Goal: Transaction & Acquisition: Purchase product/service

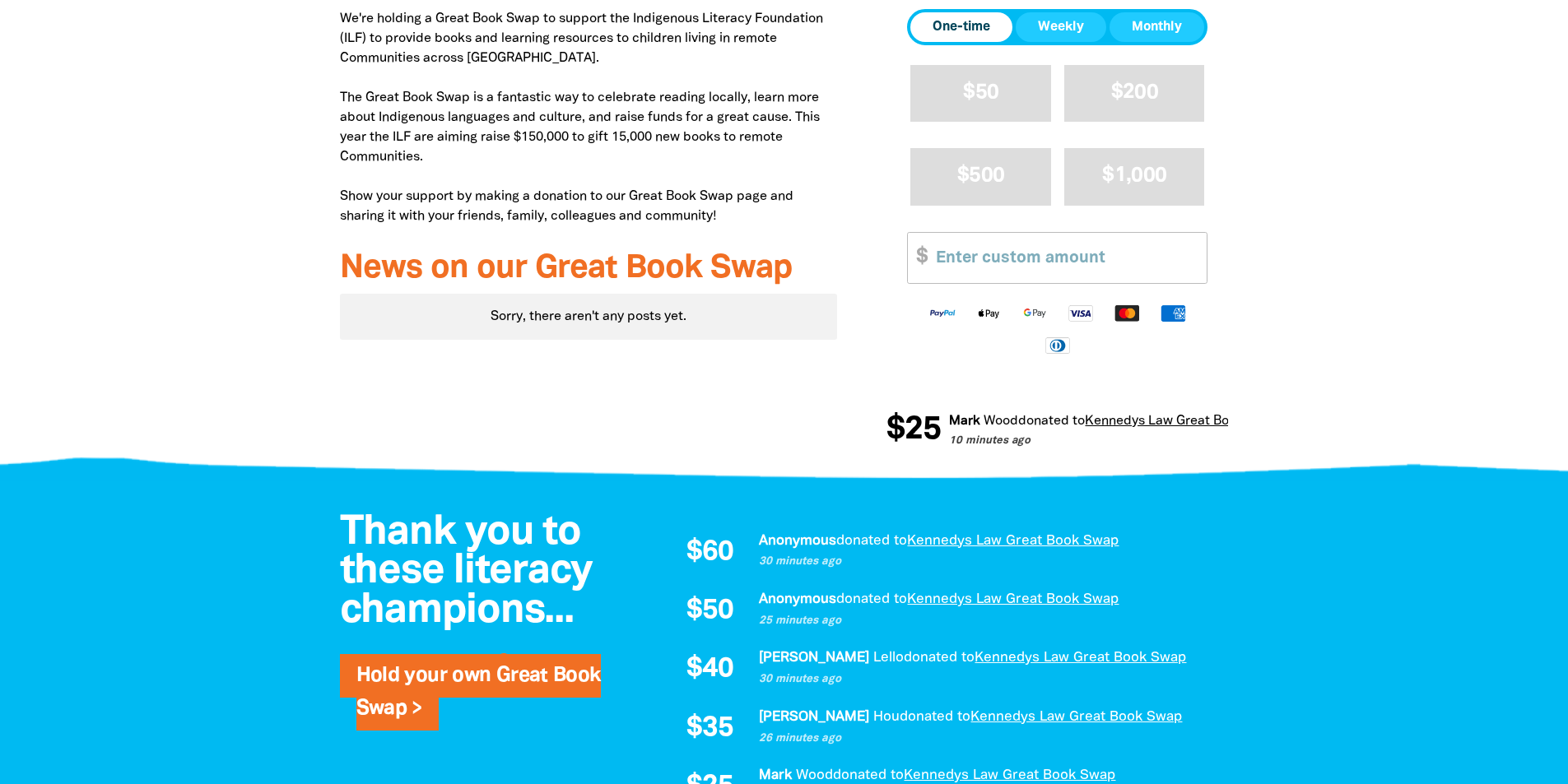
scroll to position [440, 0]
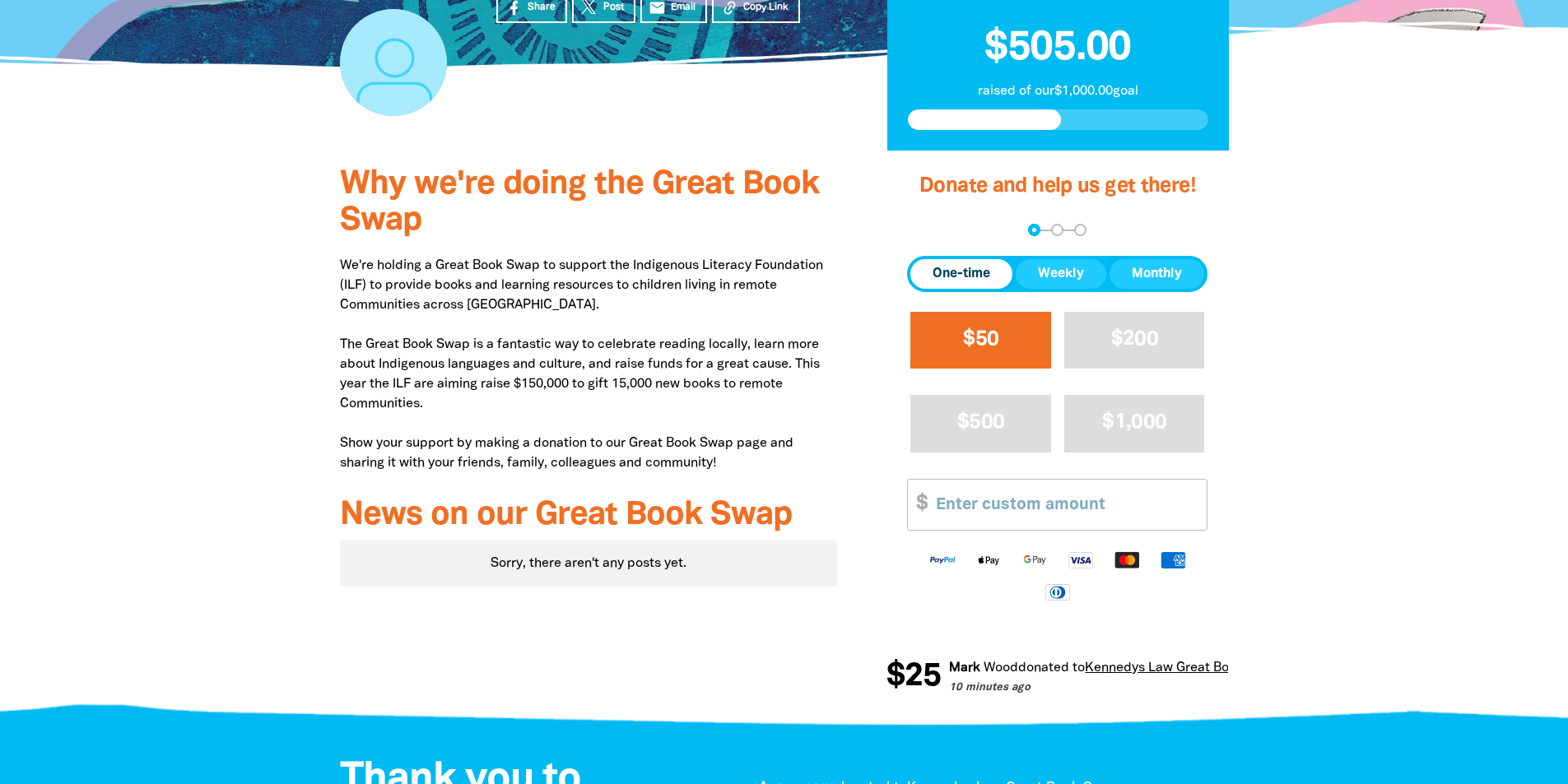
click at [983, 339] on span "$50" at bounding box center [981, 339] width 35 height 19
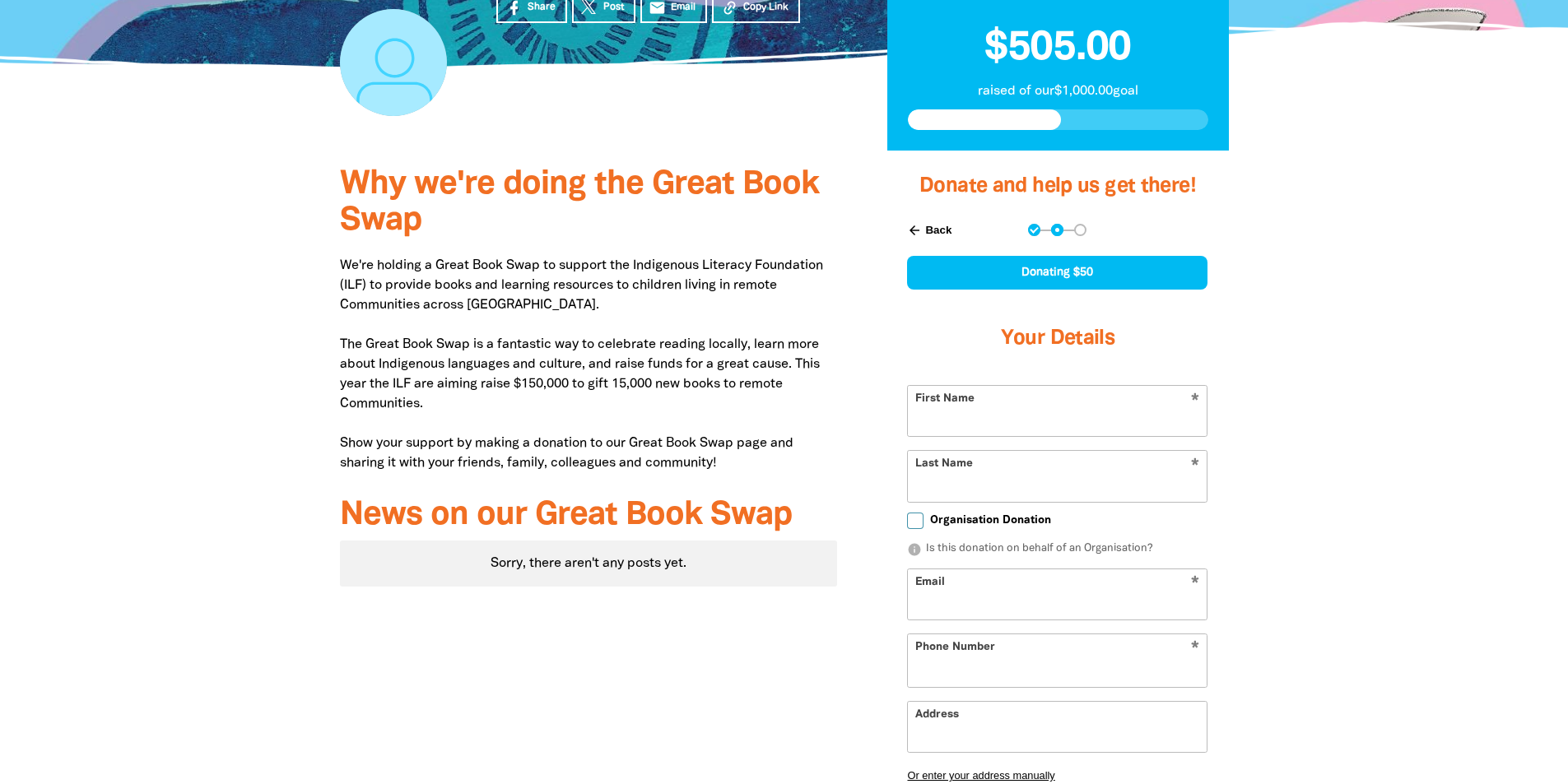
select select "AU"
click at [929, 232] on button "arrow_back Back" at bounding box center [929, 230] width 57 height 28
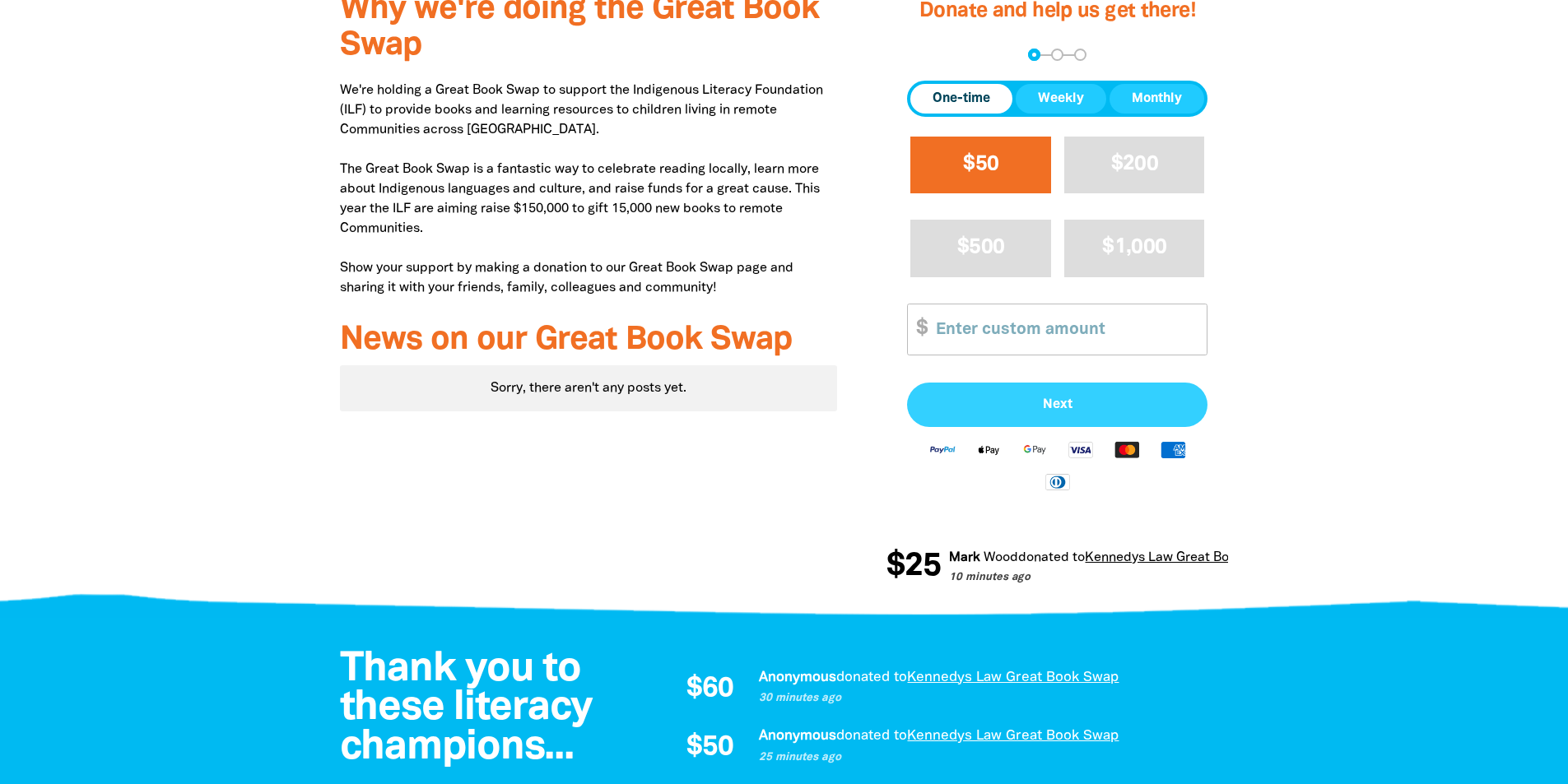
click at [984, 424] on button "Next" at bounding box center [1057, 404] width 301 height 45
select select "AU"
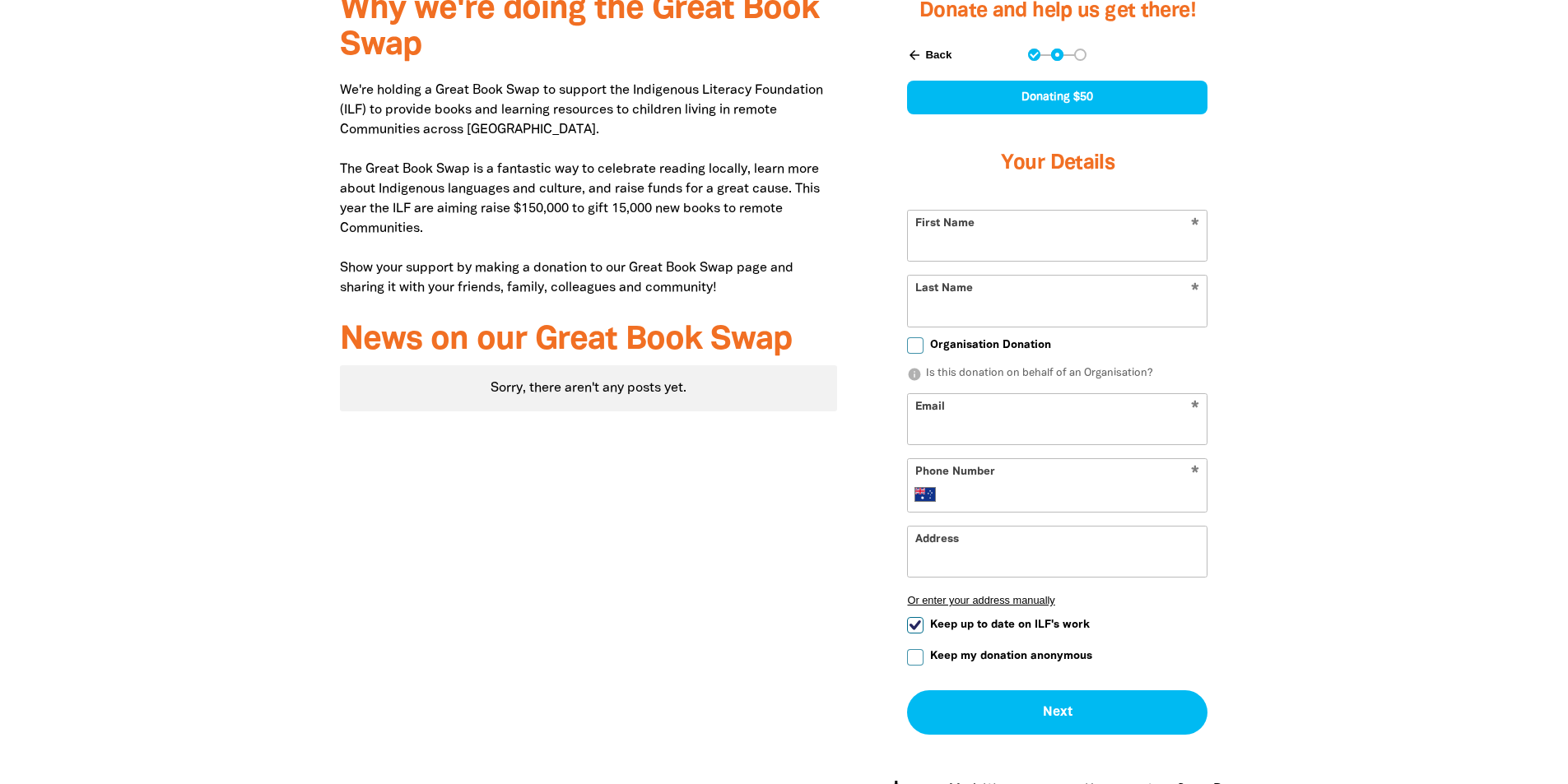
click at [970, 234] on input "First Name" at bounding box center [1057, 236] width 299 height 51
type input "[PERSON_NAME]"
click at [940, 426] on input "Email" at bounding box center [1057, 419] width 299 height 51
type input "george.abhm@gmail.com"
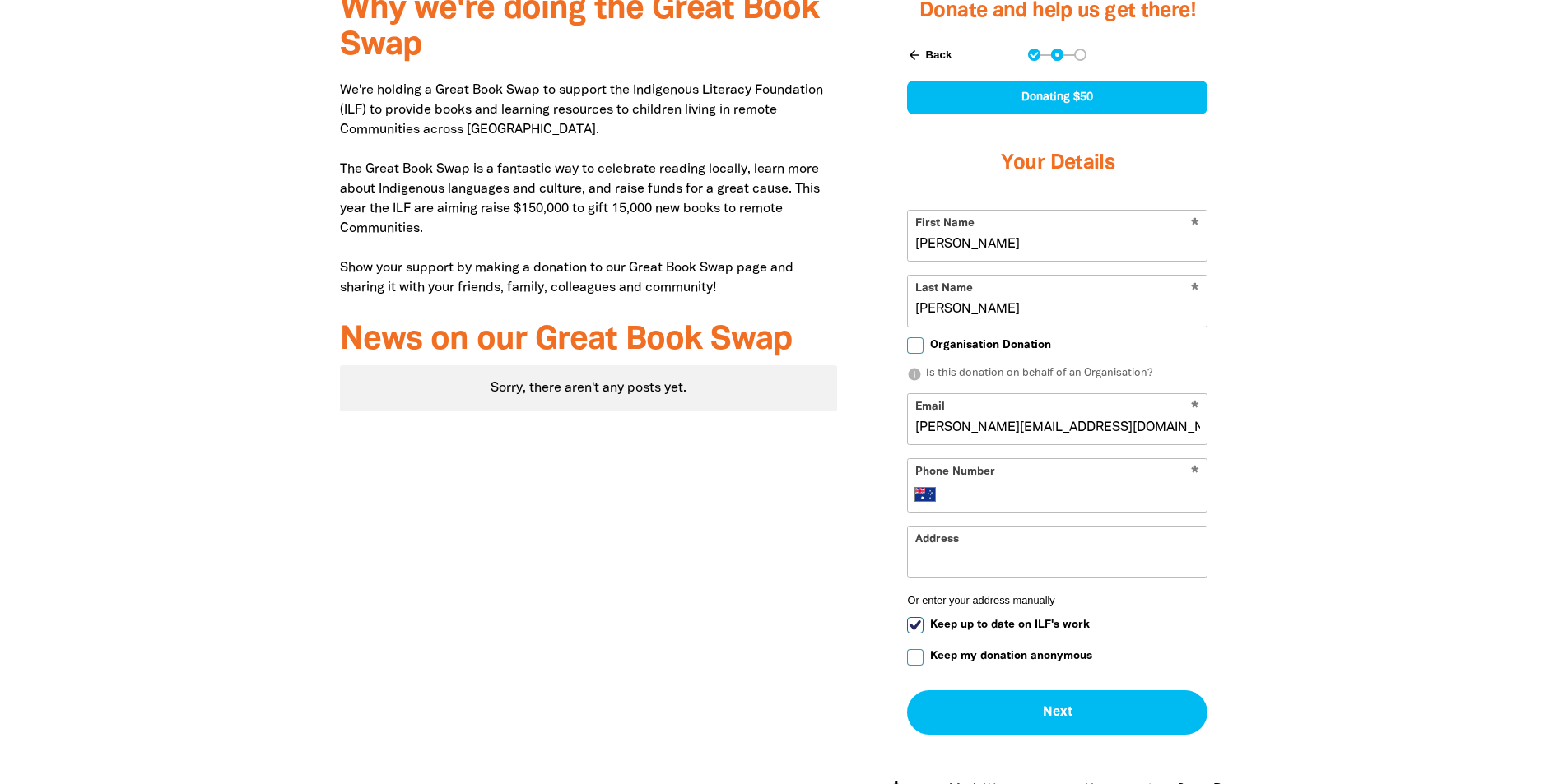
click at [1009, 511] on div "* Phone Number International Afghanistan Åland Islands Albania Algeria American…" at bounding box center [1057, 485] width 301 height 55
click at [1007, 504] on input "Phone Number" at bounding box center [1074, 494] width 252 height 19
type input "420314266"
click at [852, 562] on div "Why we're doing the Great Book Swap We're holding a Great Book Swap to support …" at bounding box center [589, 408] width 547 height 866
click at [918, 626] on input "Keep up to date on ILF's work" at bounding box center [915, 626] width 17 height 17
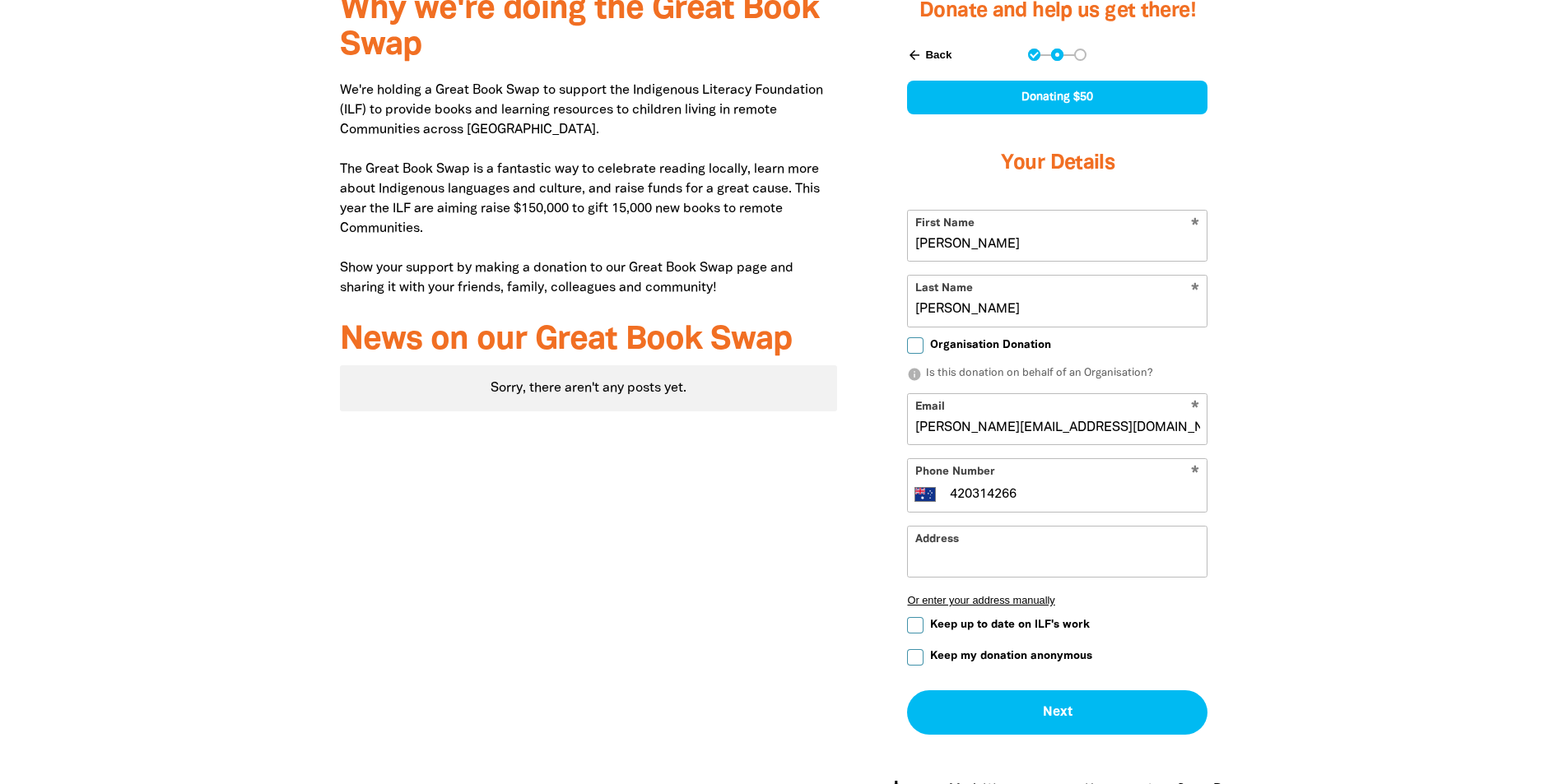
checkbox input "false"
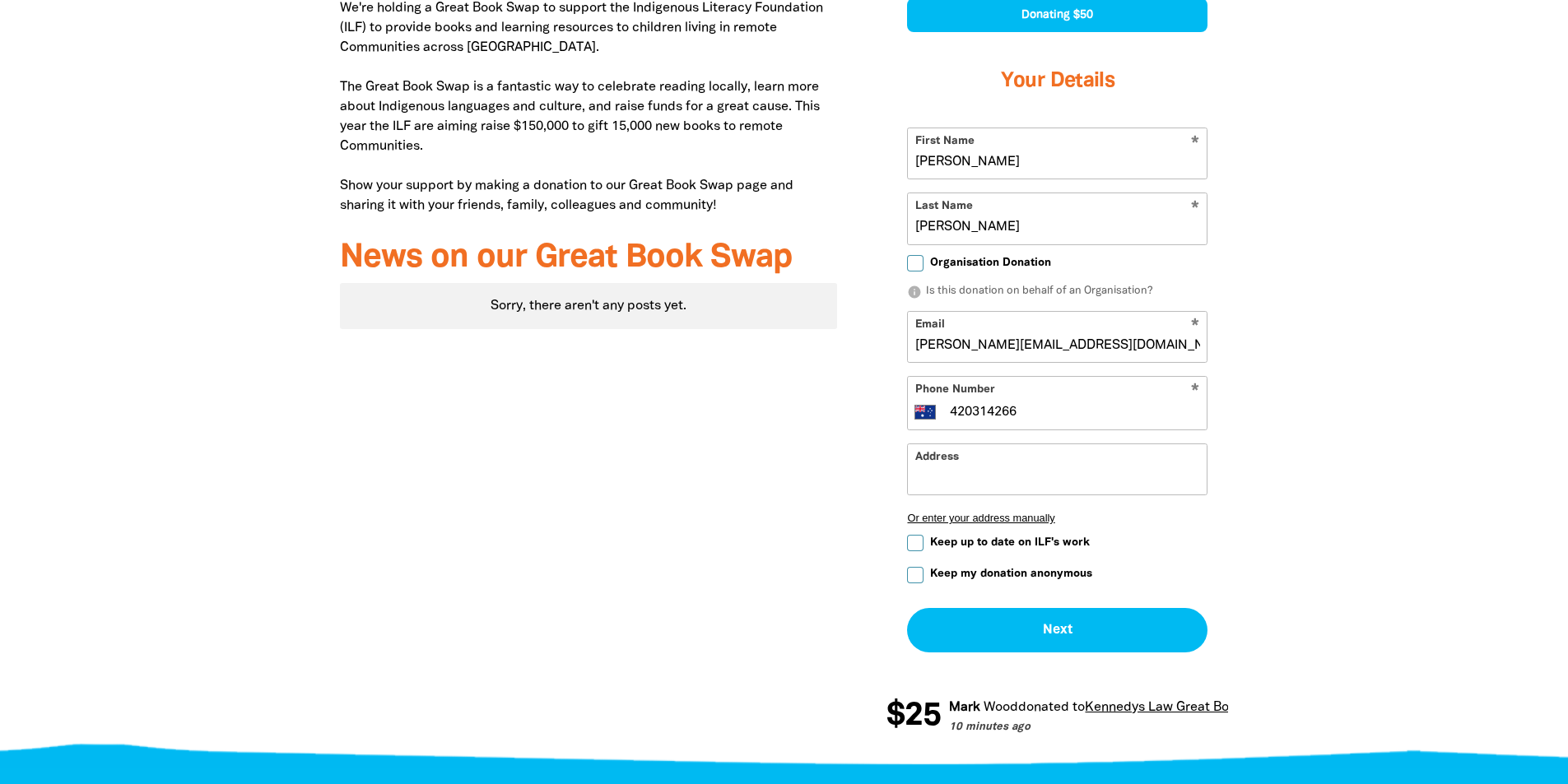
click at [951, 415] on input "420314266" at bounding box center [1074, 412] width 252 height 19
type input "0420 314 266"
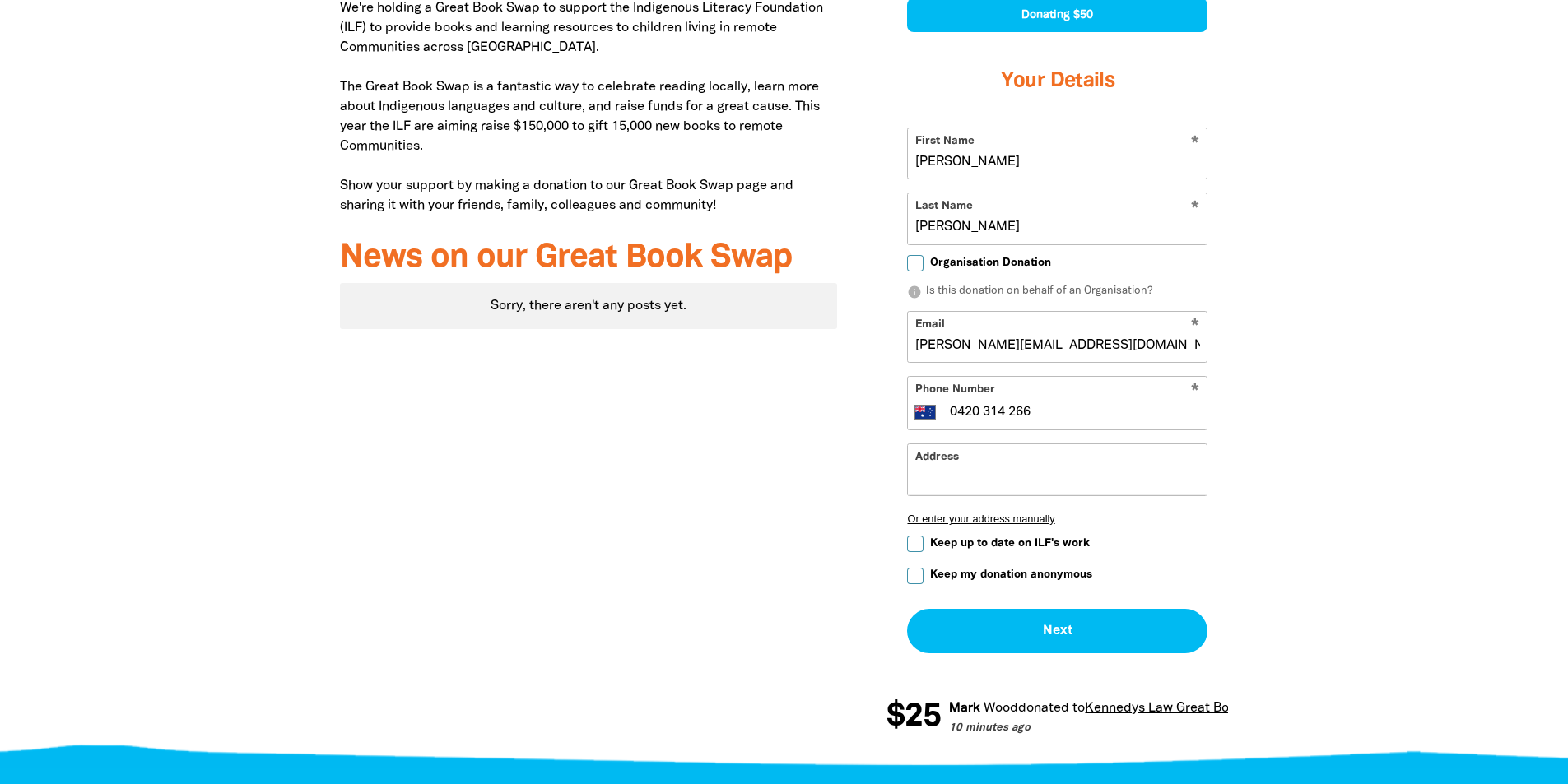
click at [976, 488] on input "Address" at bounding box center [1057, 470] width 299 height 51
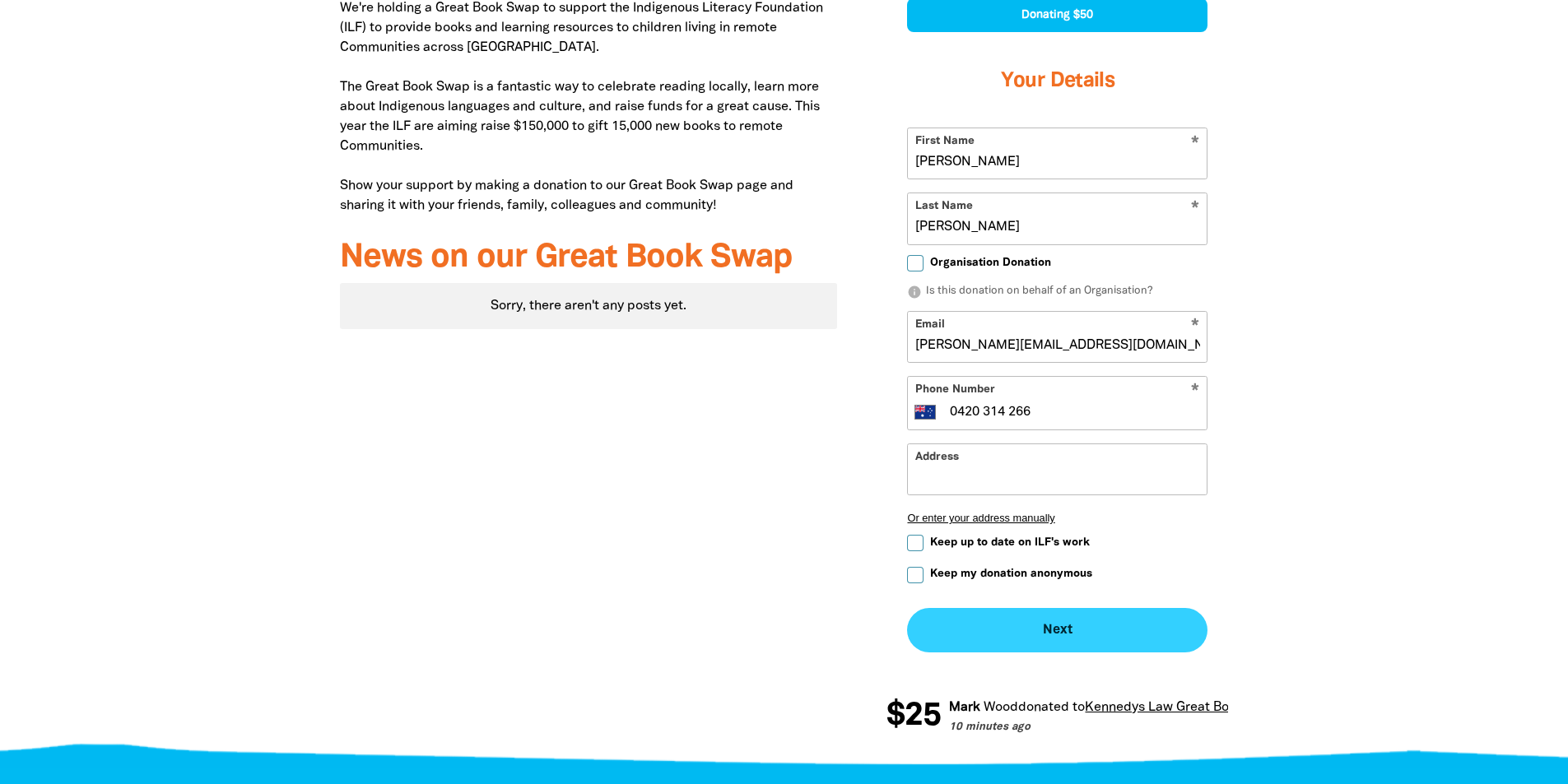
click at [957, 627] on button "Next chevron_right" at bounding box center [1057, 630] width 301 height 45
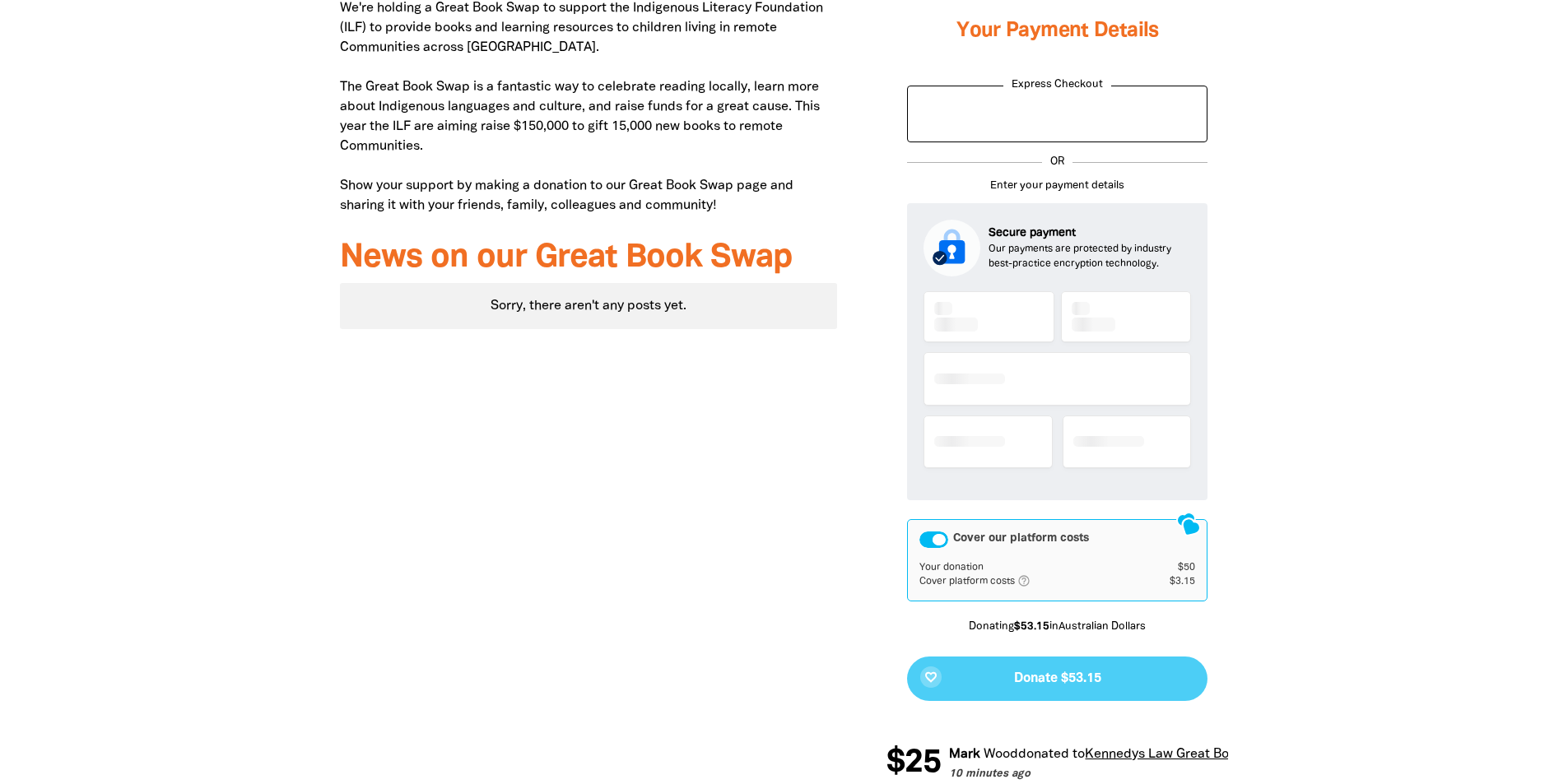
scroll to position [781, 0]
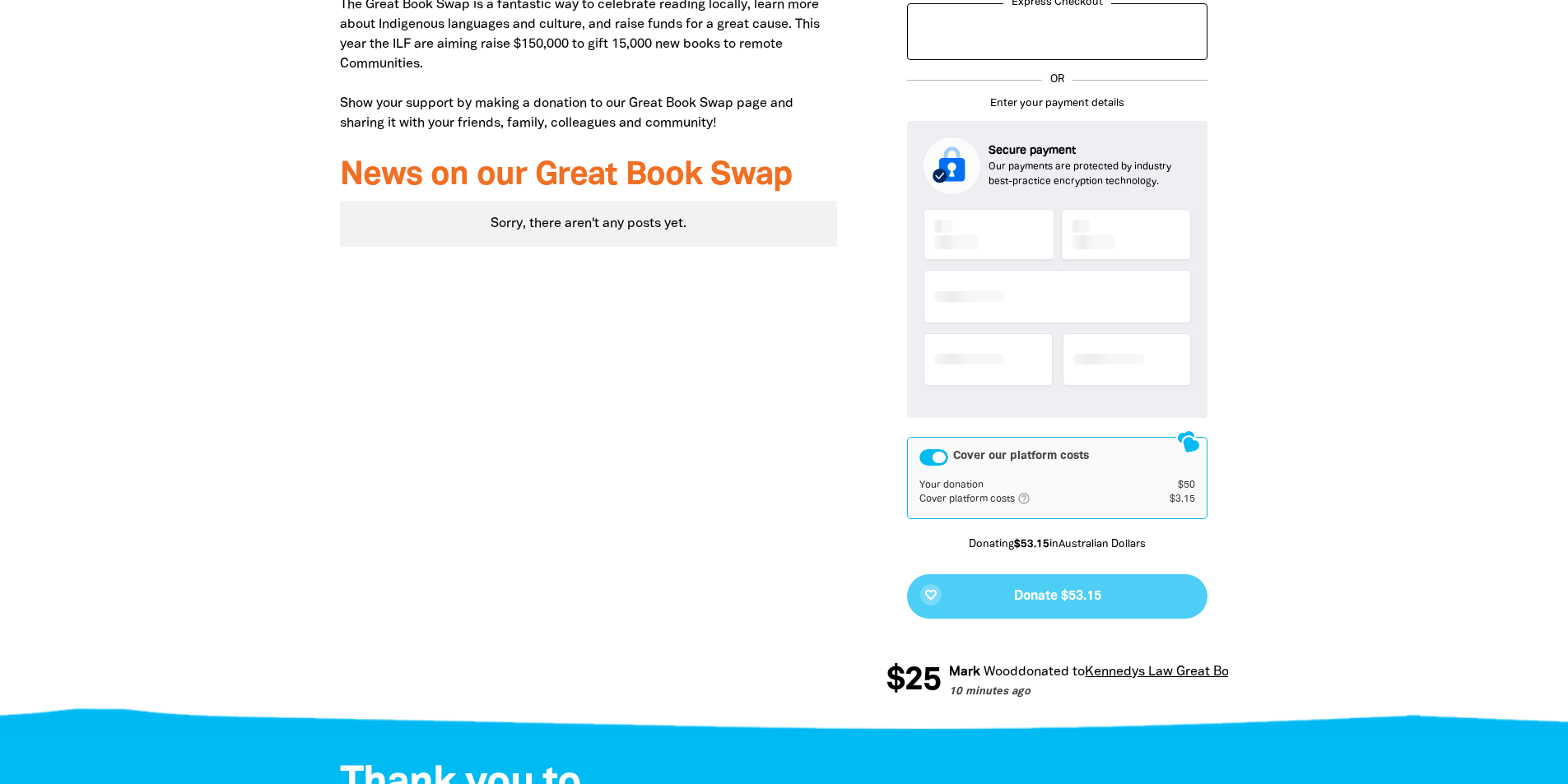
click at [939, 459] on div "Cover our platform costs" at bounding box center [934, 458] width 29 height 17
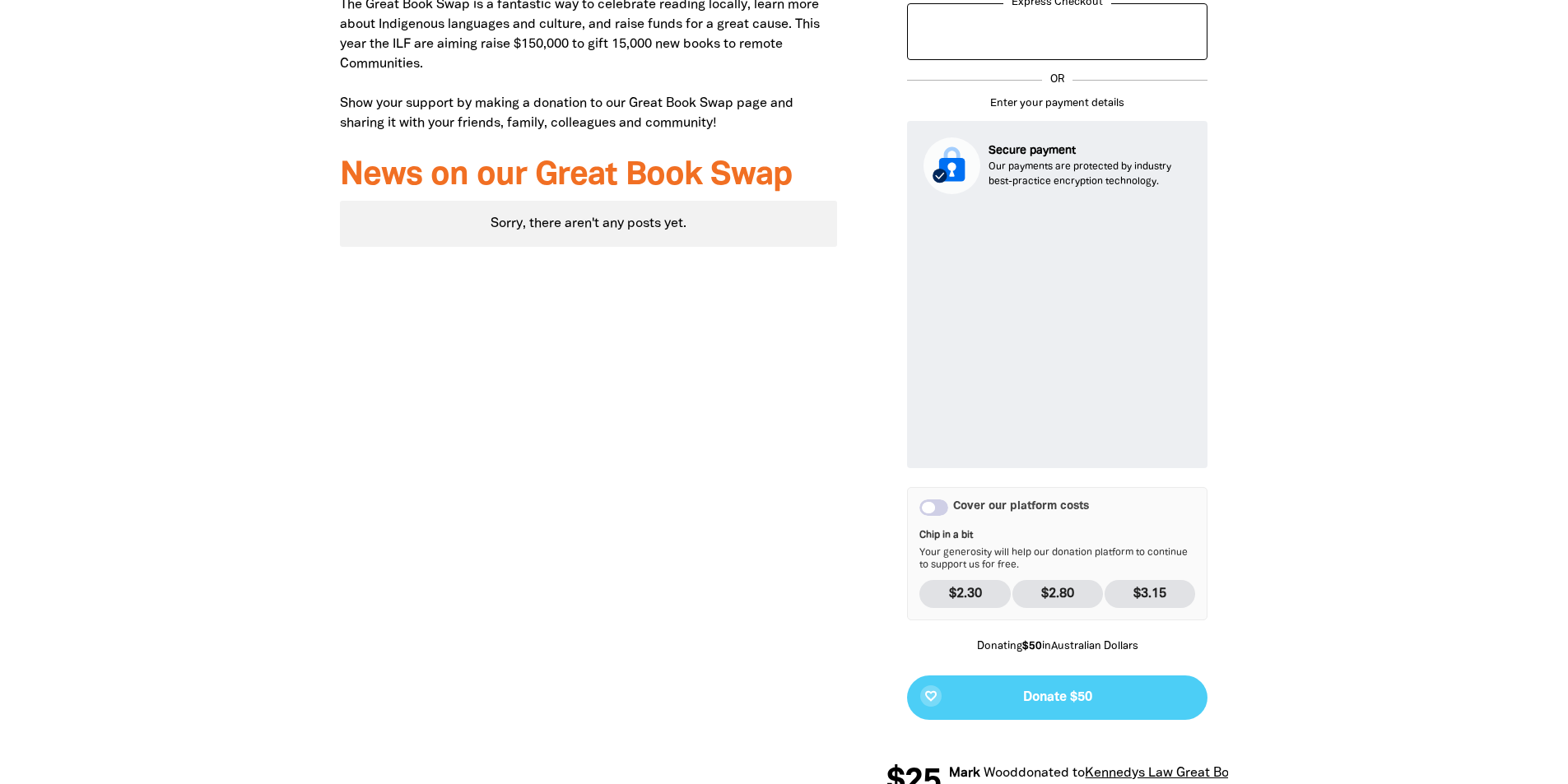
click at [935, 507] on div "Cover our platform costs" at bounding box center [934, 508] width 29 height 17
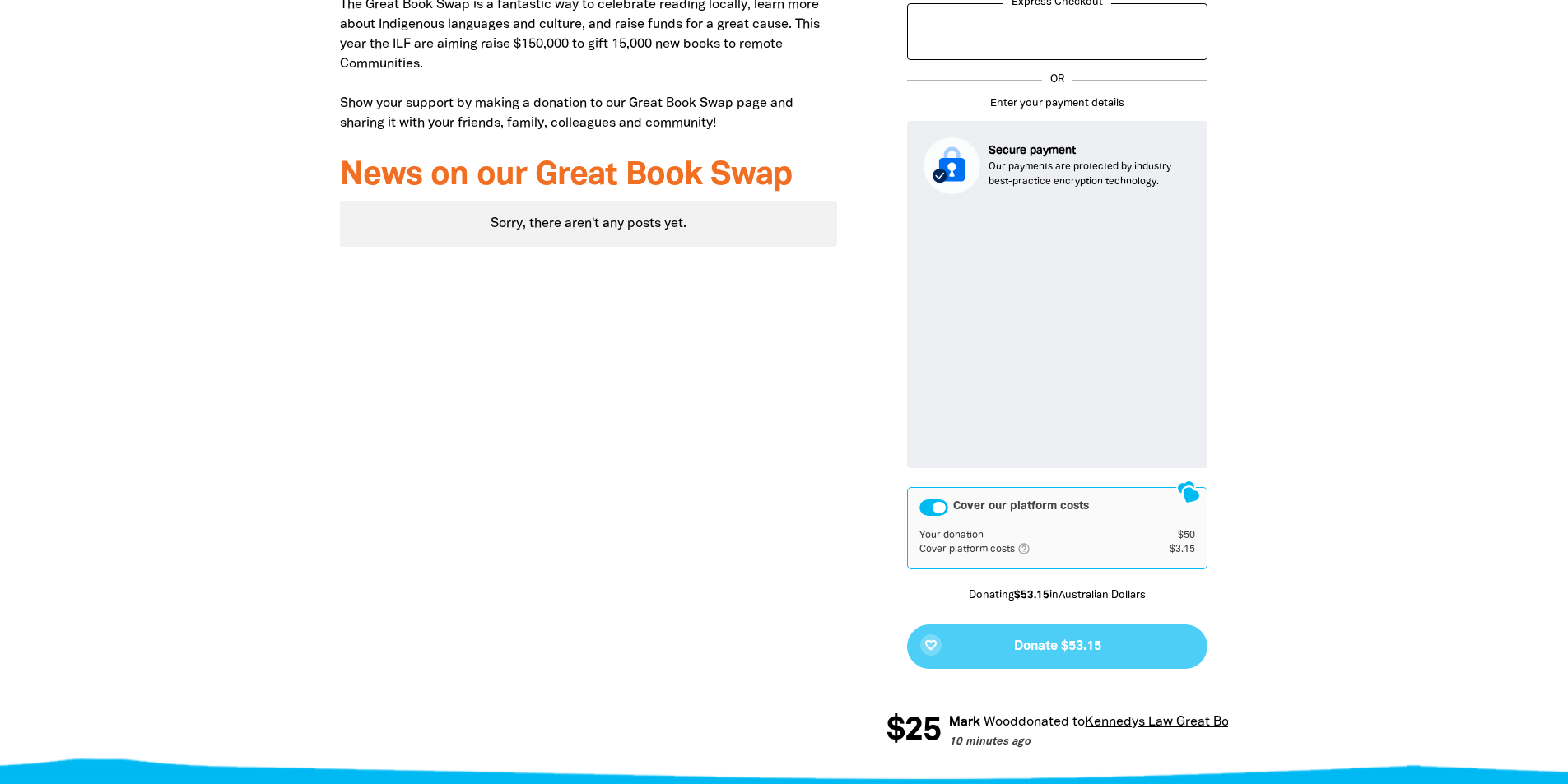
click at [936, 505] on div "Cover our platform costs" at bounding box center [934, 508] width 29 height 17
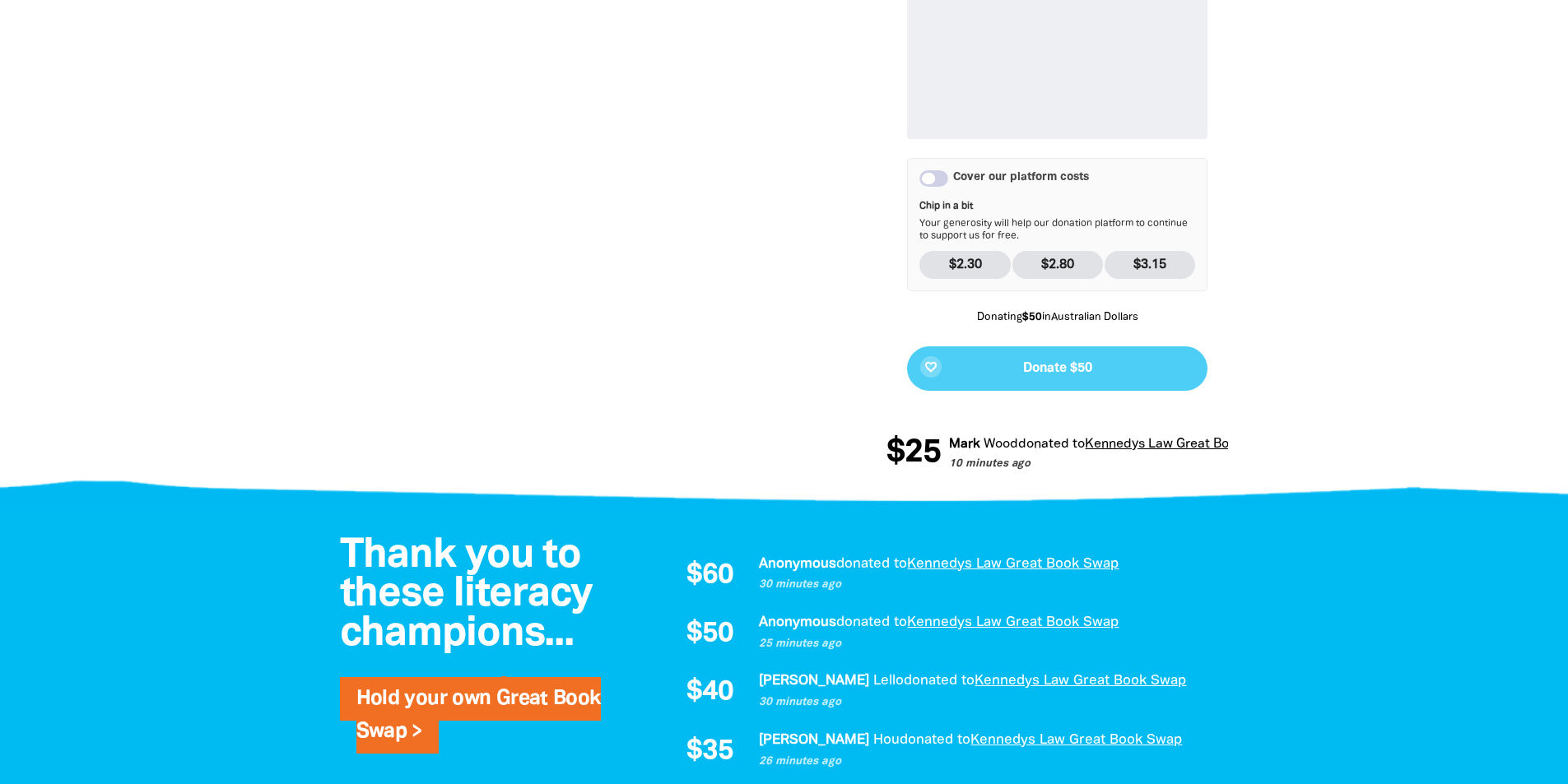
scroll to position [698, 0]
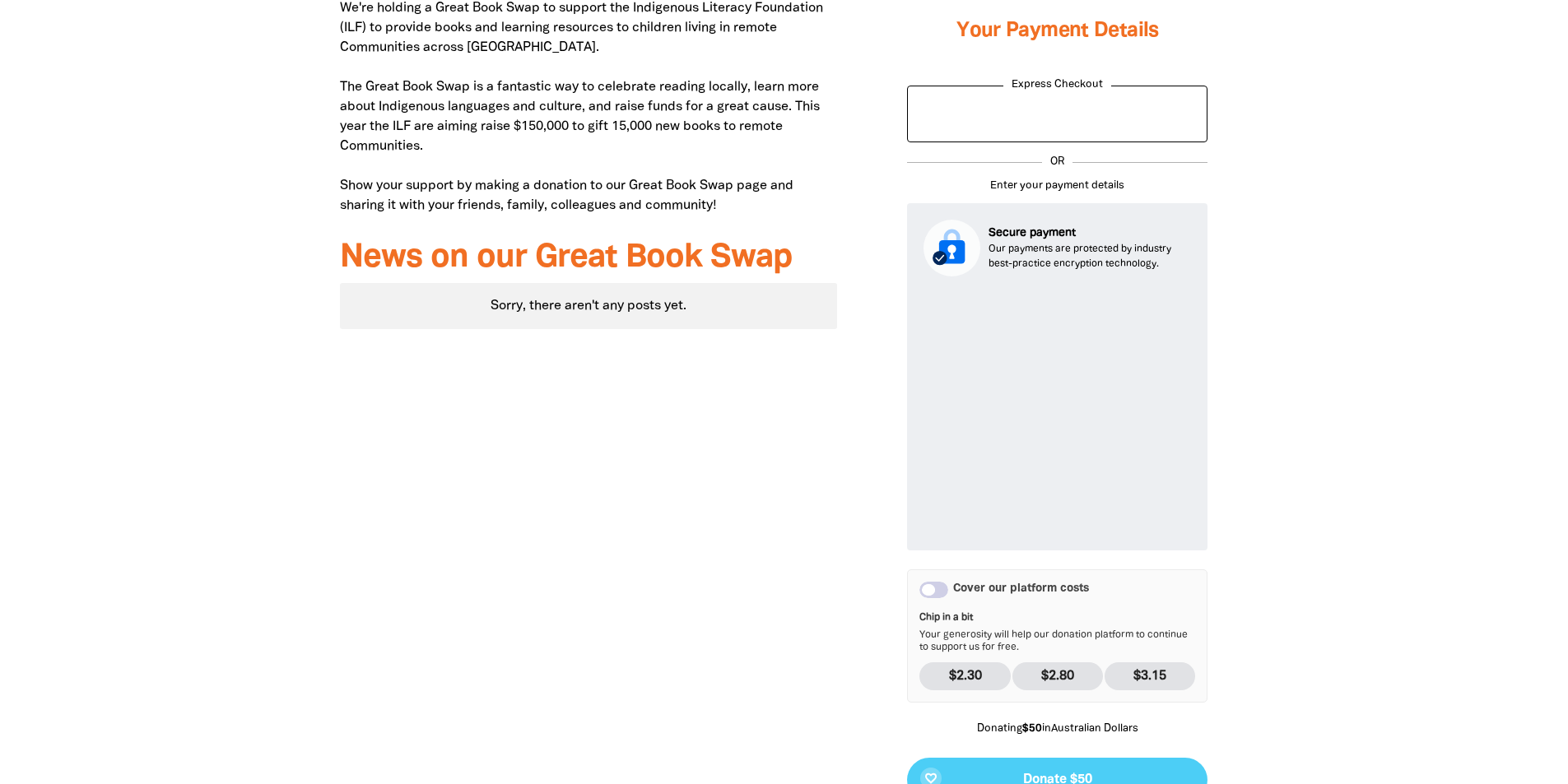
click at [936, 591] on div "Cover our platform costs" at bounding box center [934, 590] width 29 height 17
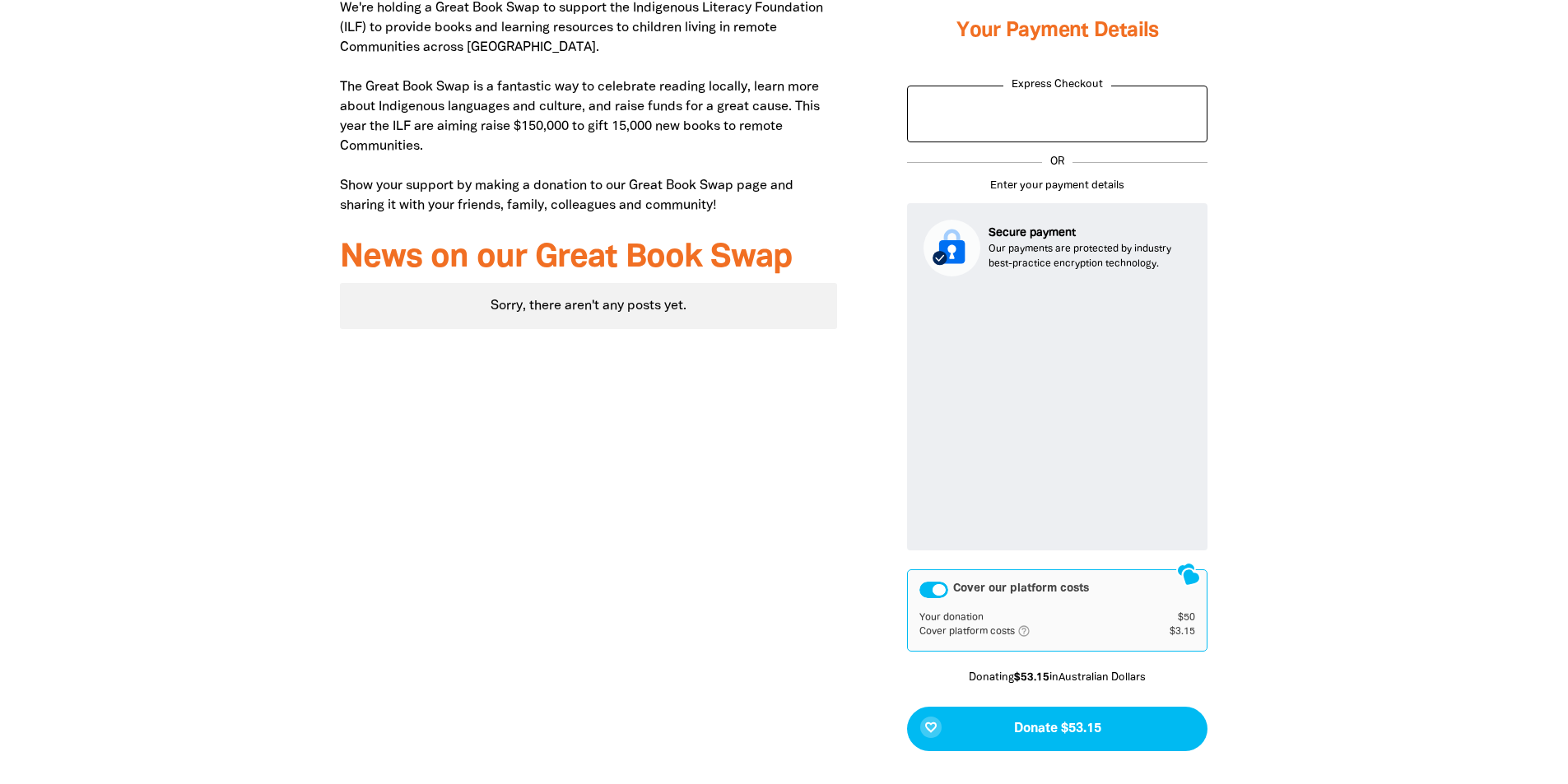
click at [749, 504] on div "Why we're doing the Great Book Swap We're holding a Great Book Swap to support …" at bounding box center [589, 375] width 547 height 963
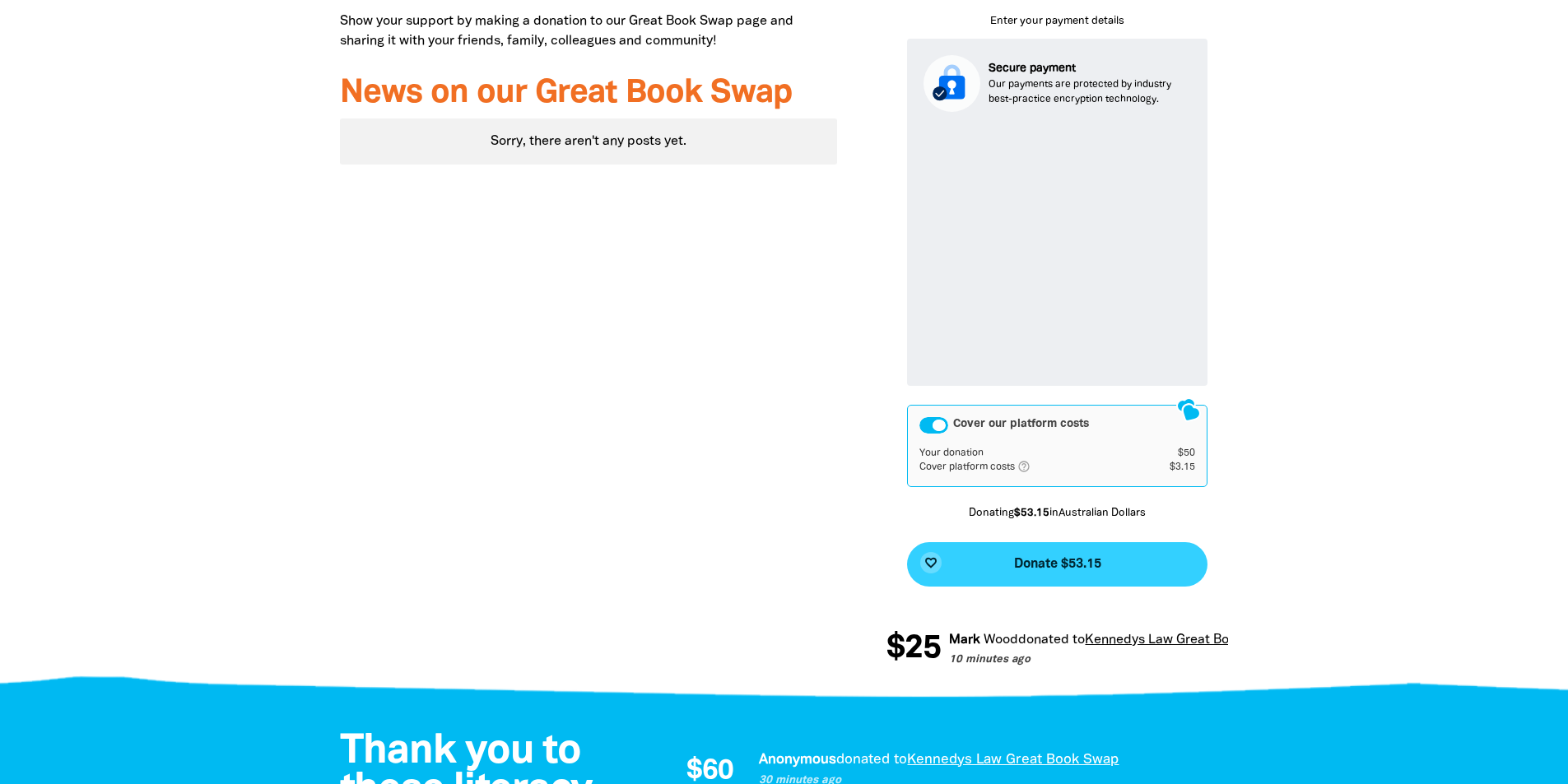
click at [962, 564] on button "favorite_border Donate $53.15" at bounding box center [1057, 564] width 301 height 45
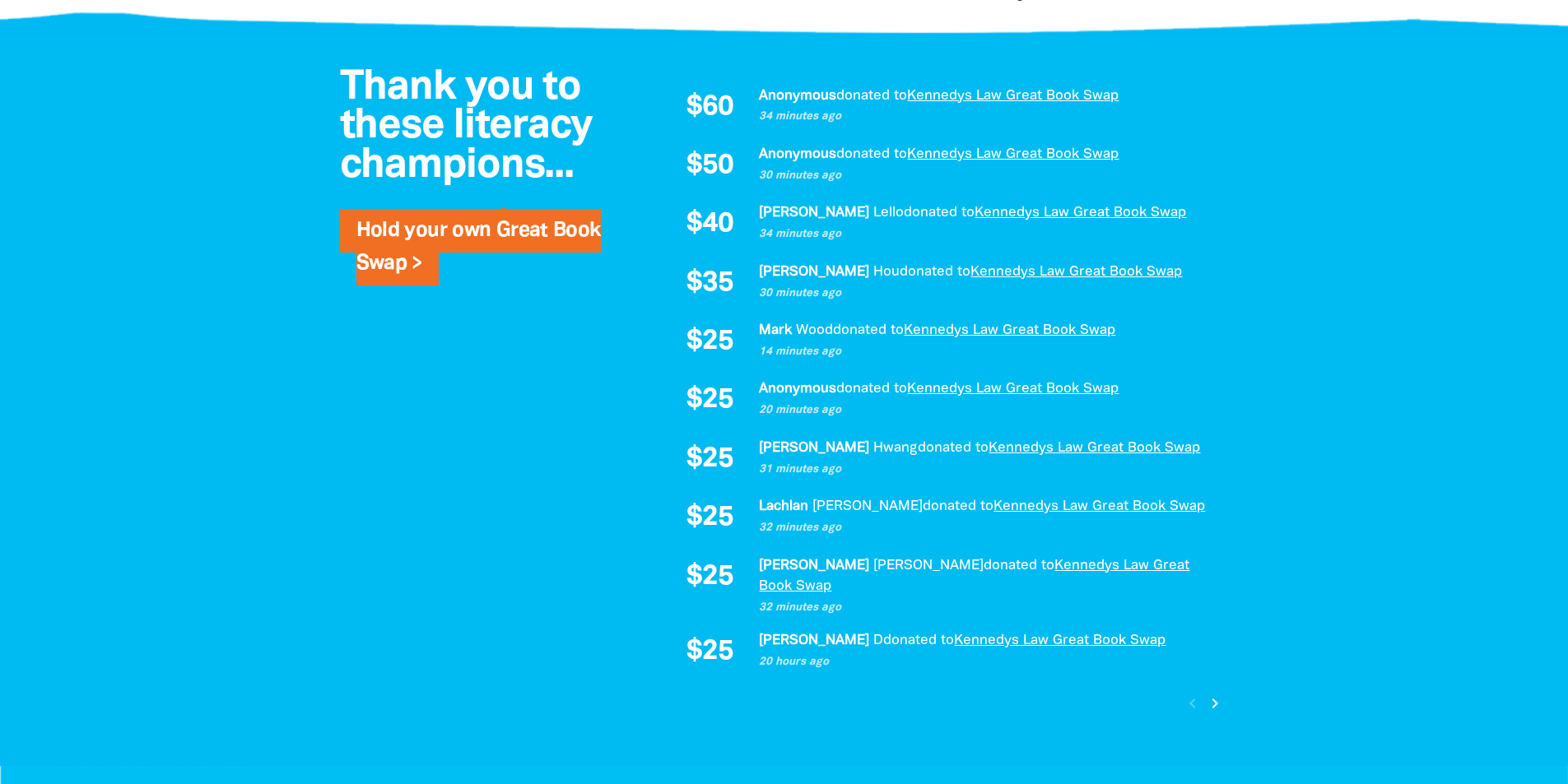
scroll to position [1362, 0]
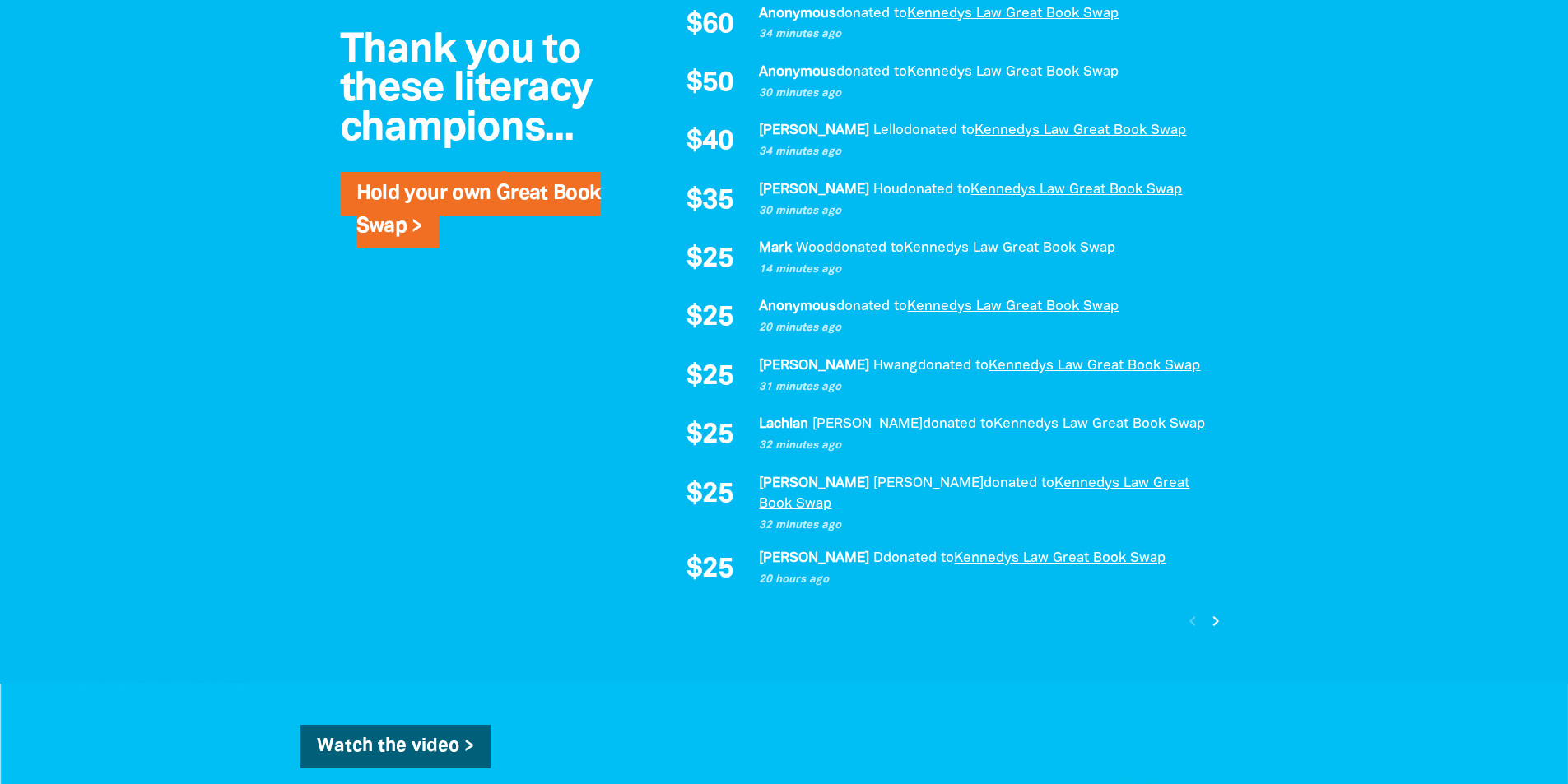
click at [1214, 611] on icon "chevron_right" at bounding box center [1215, 621] width 19 height 19
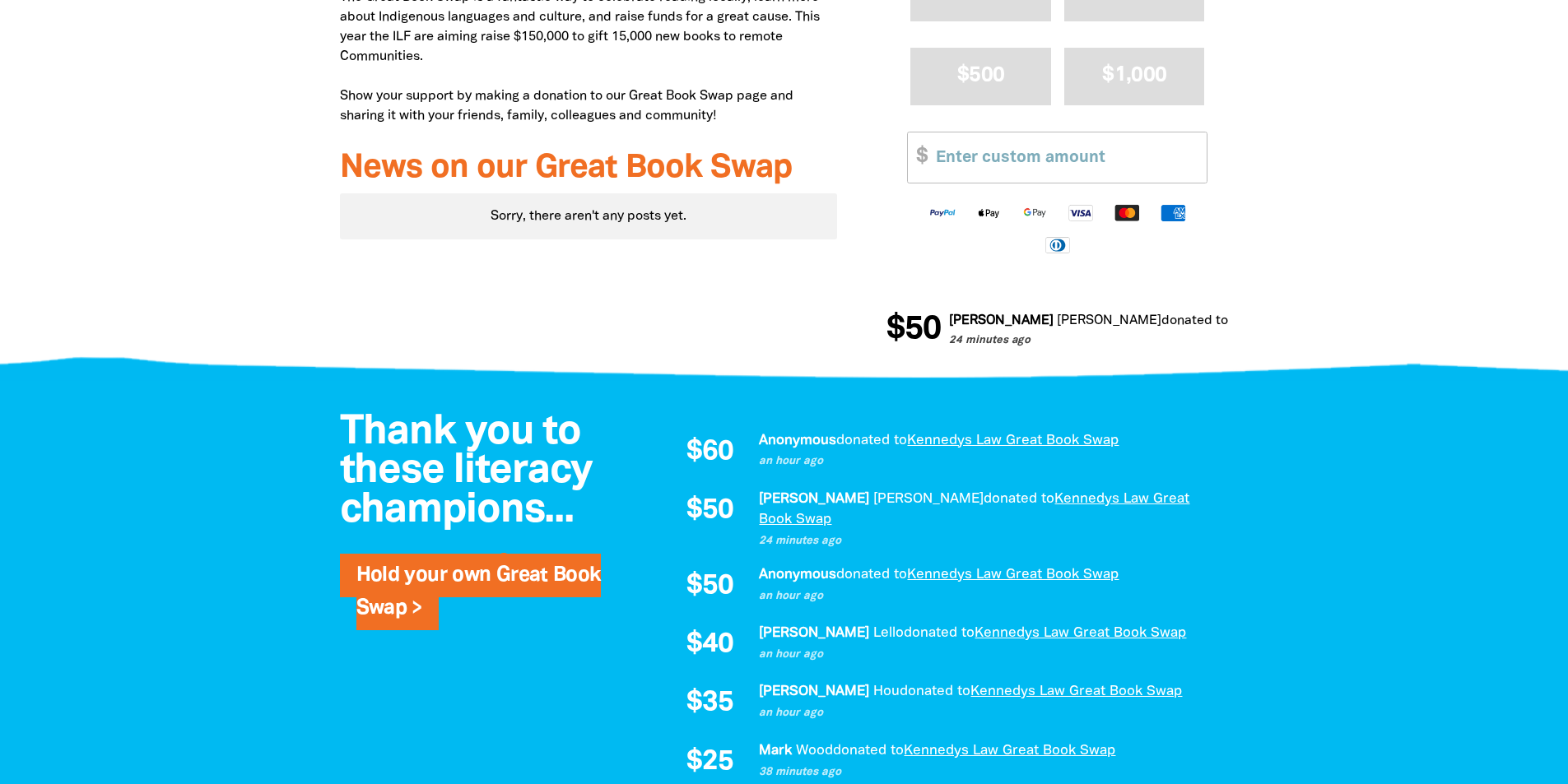
scroll to position [870, 0]
